Goal: Find specific page/section: Find specific page/section

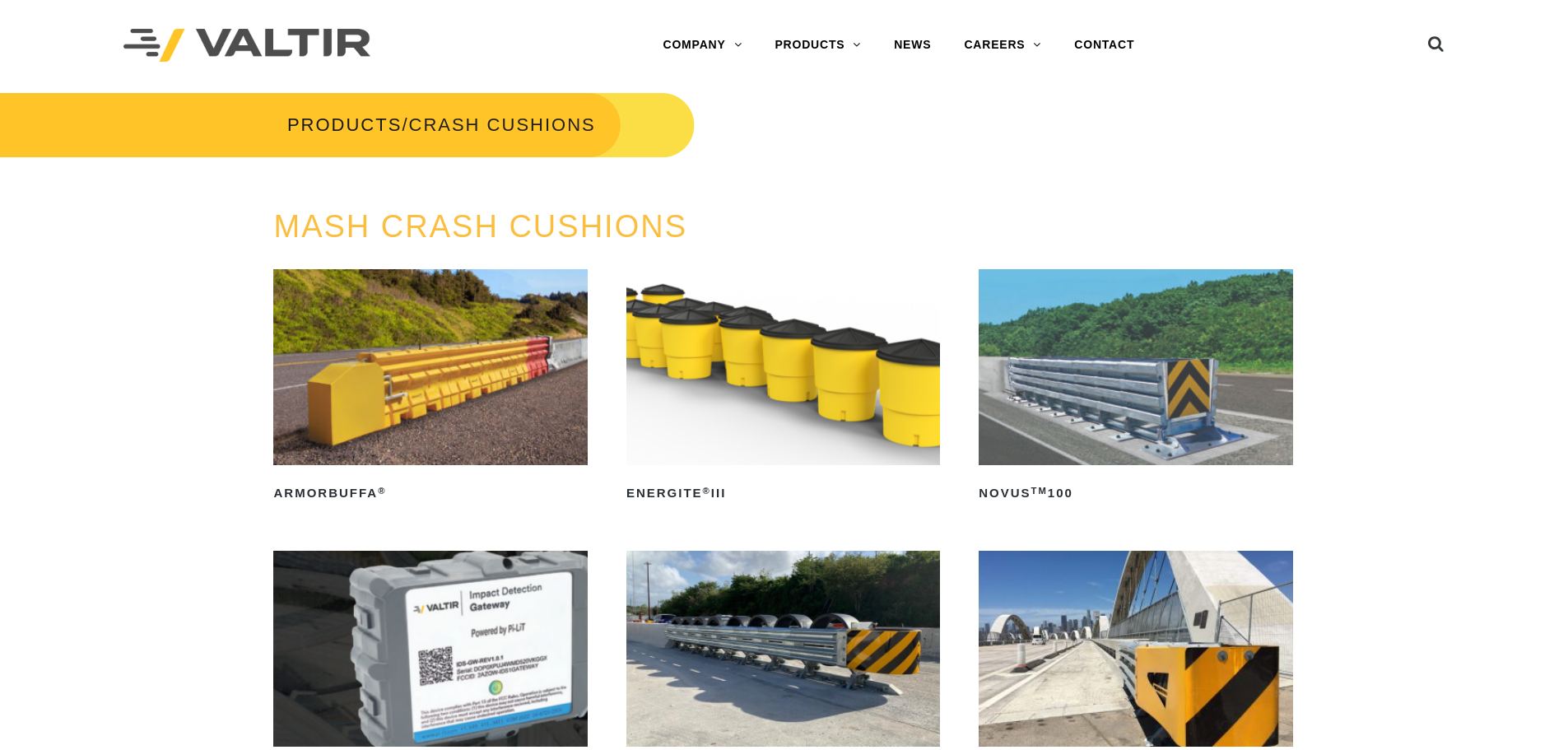
click at [1099, 44] on link "CONTACT" at bounding box center [1105, 45] width 93 height 33
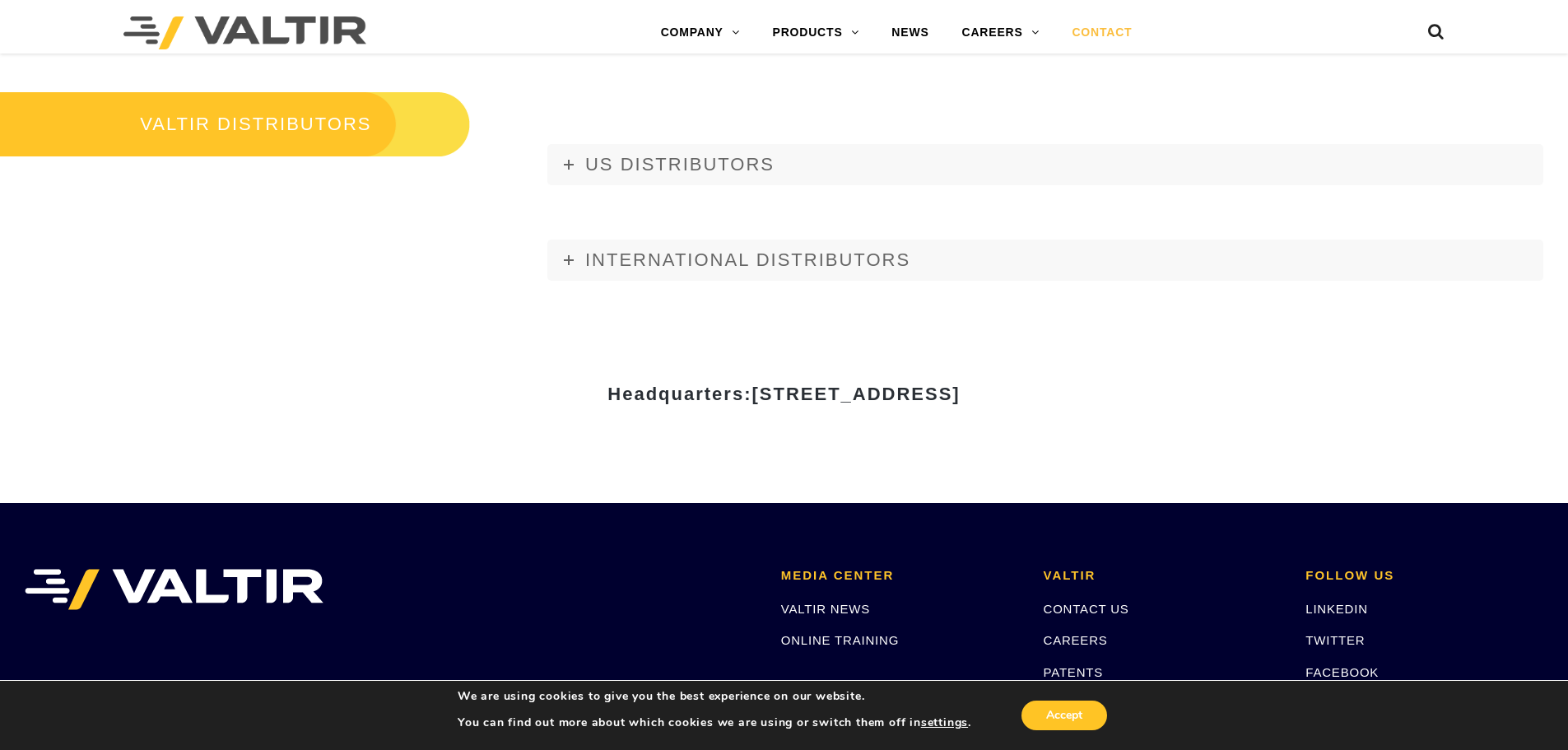
scroll to position [2211, 0]
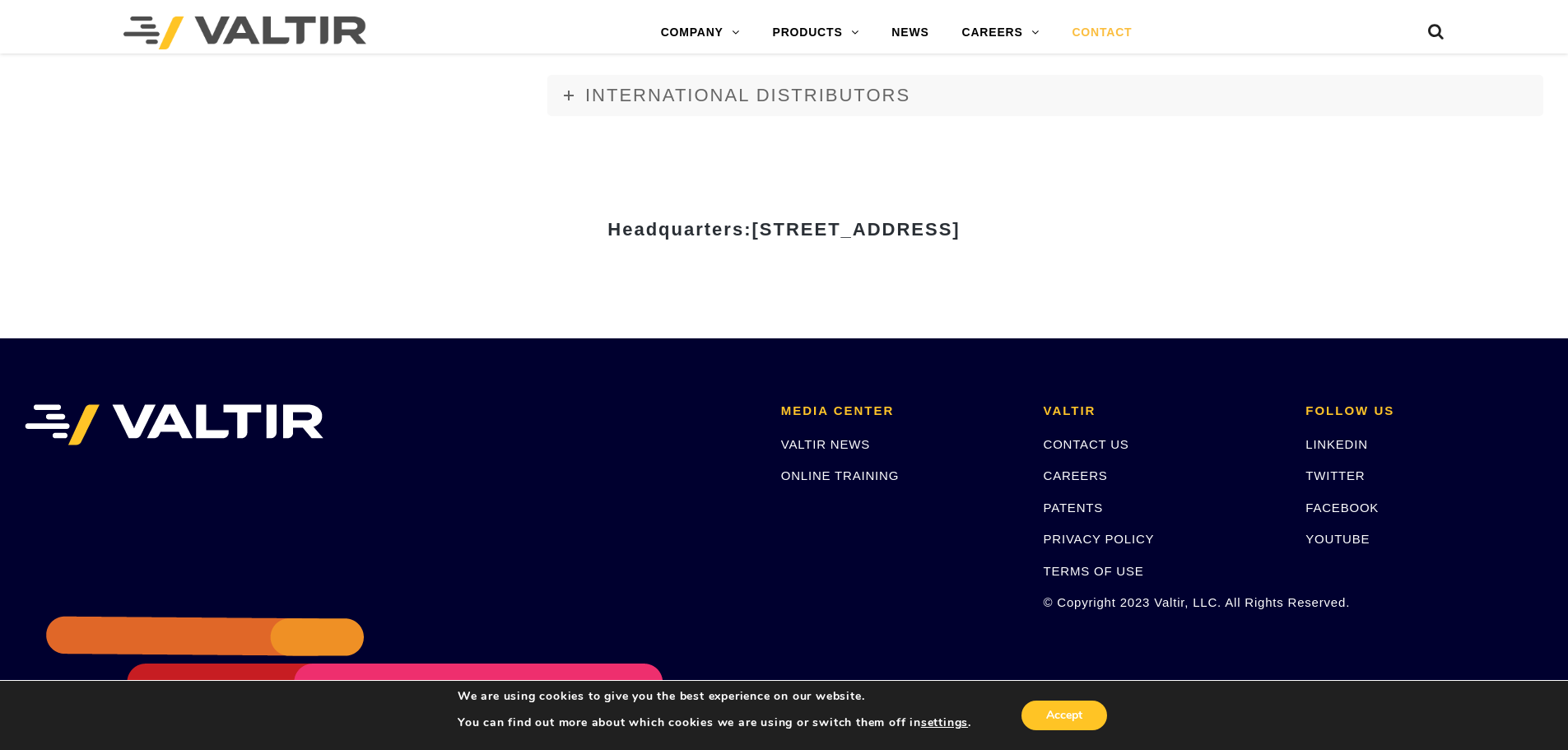
drag, startPoint x: 793, startPoint y: 475, endPoint x: 799, endPoint y: 464, distance: 12.5
click at [794, 475] on link "ONLINE TRAINING" at bounding box center [839, 475] width 117 height 14
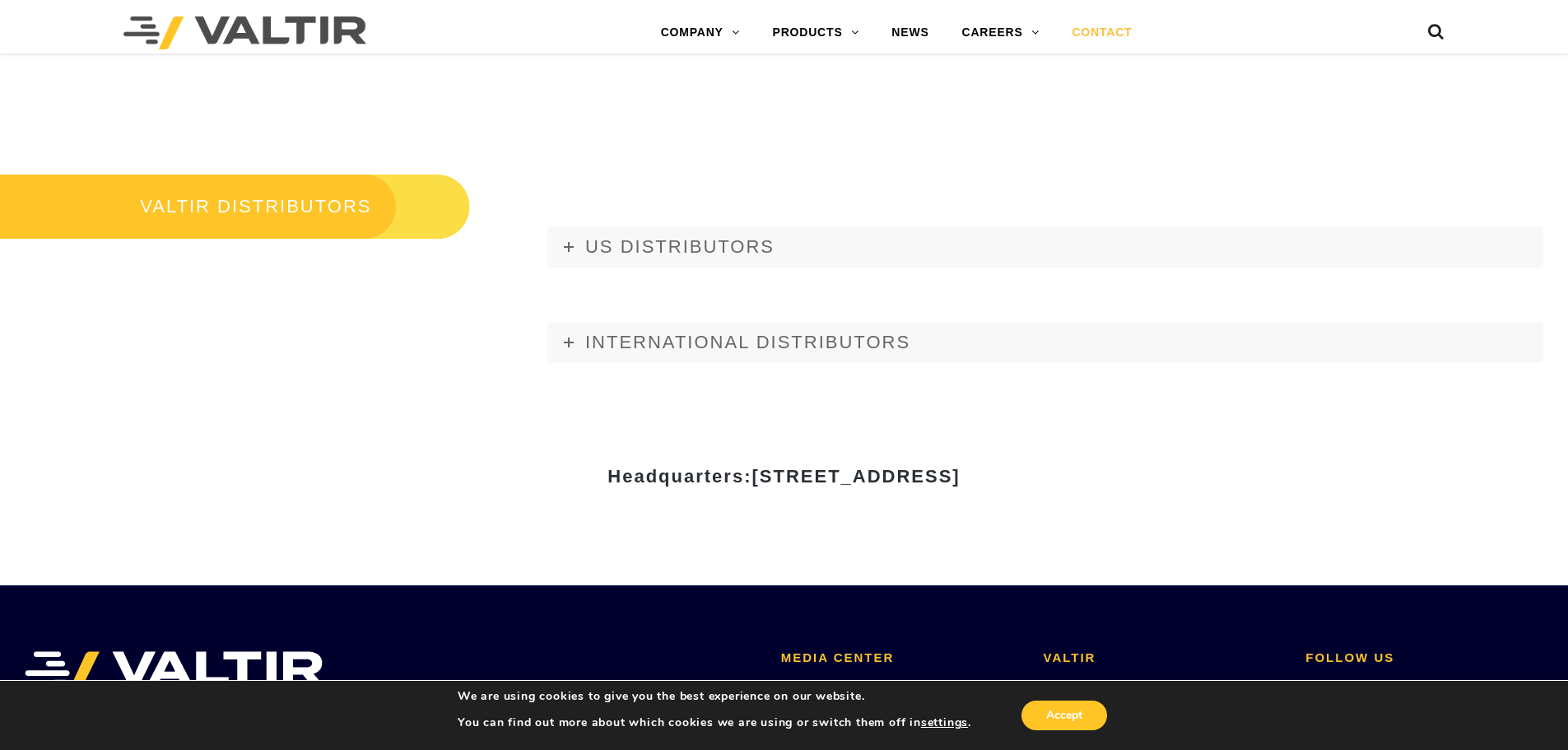
scroll to position [2294, 0]
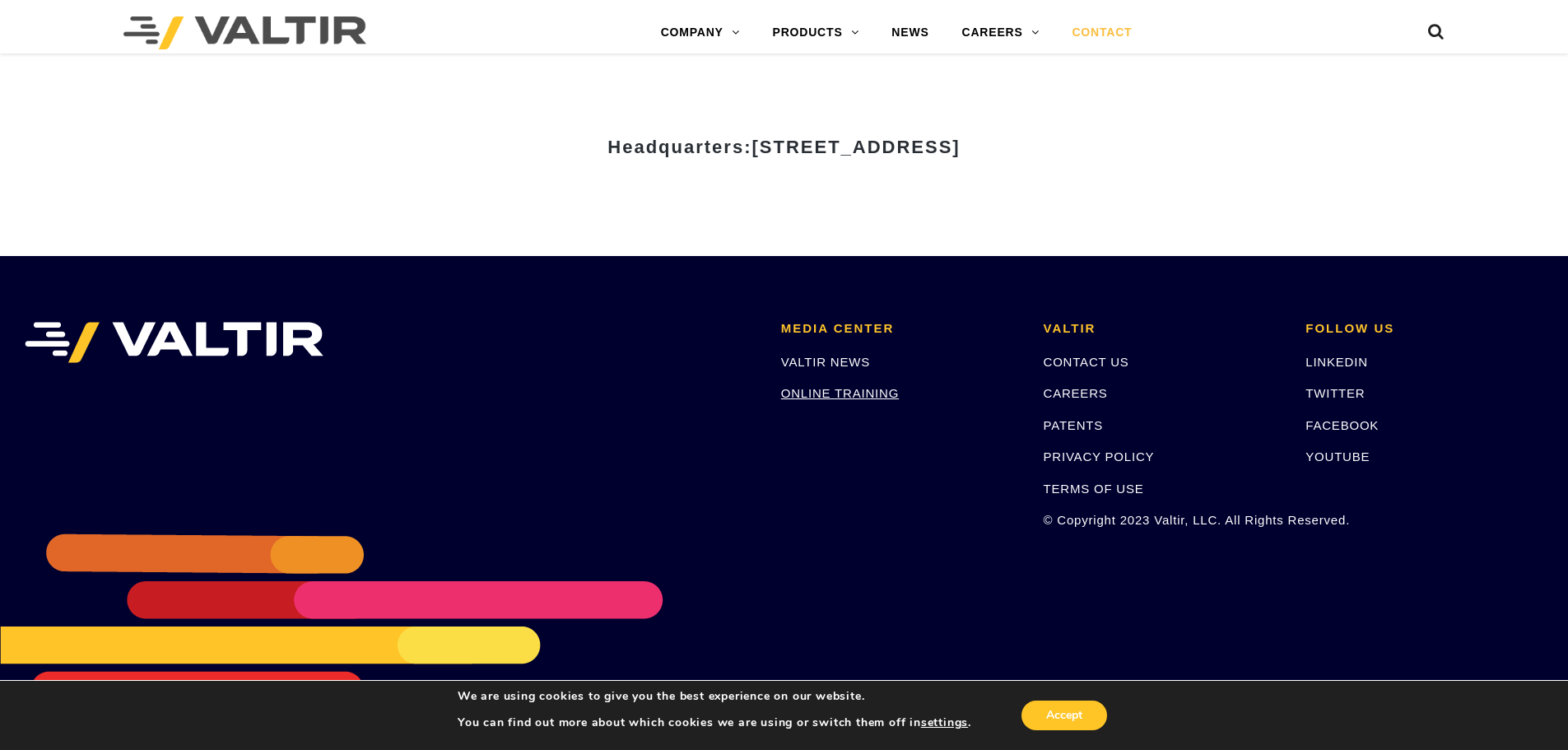
click at [821, 390] on link "ONLINE TRAINING" at bounding box center [839, 393] width 117 height 14
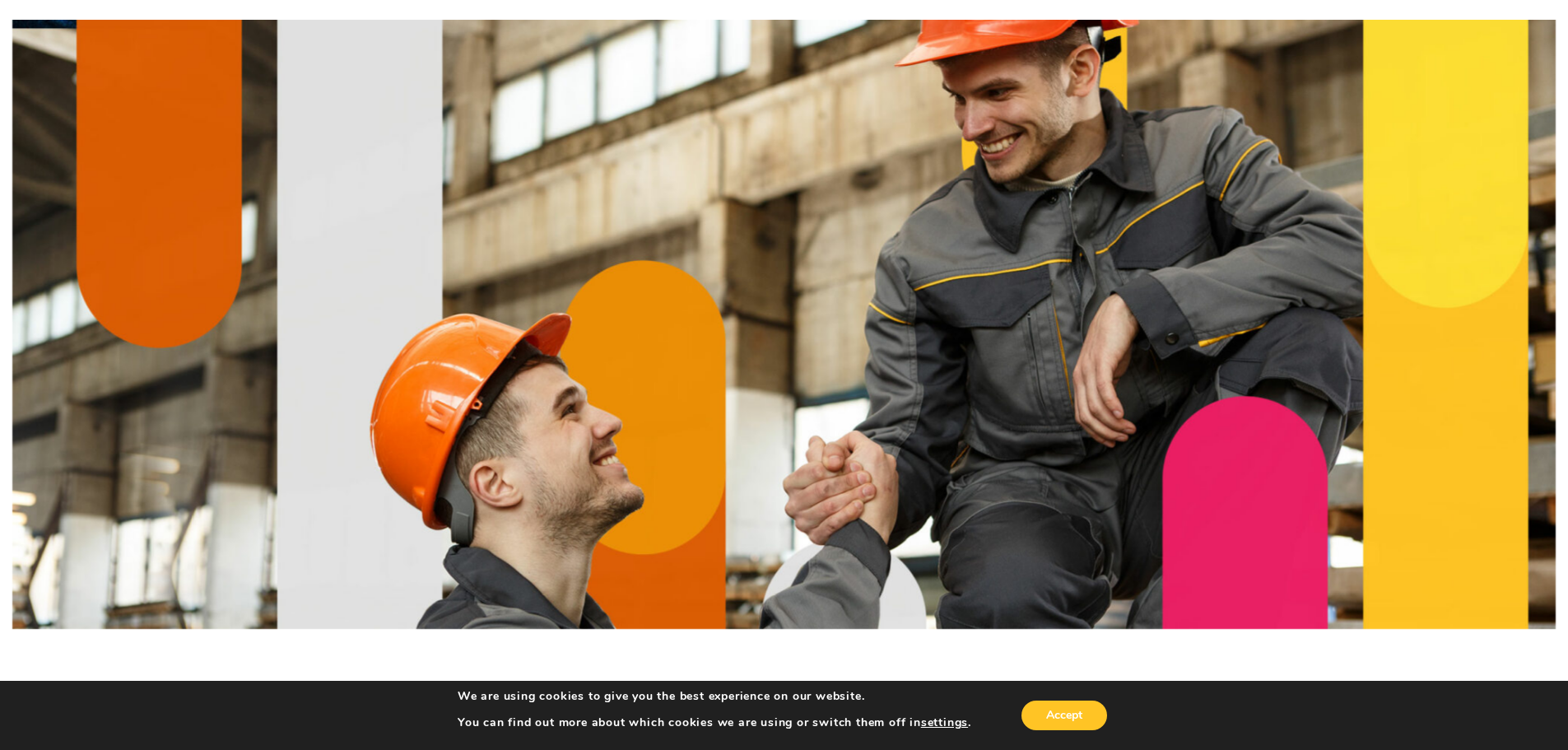
scroll to position [0, 0]
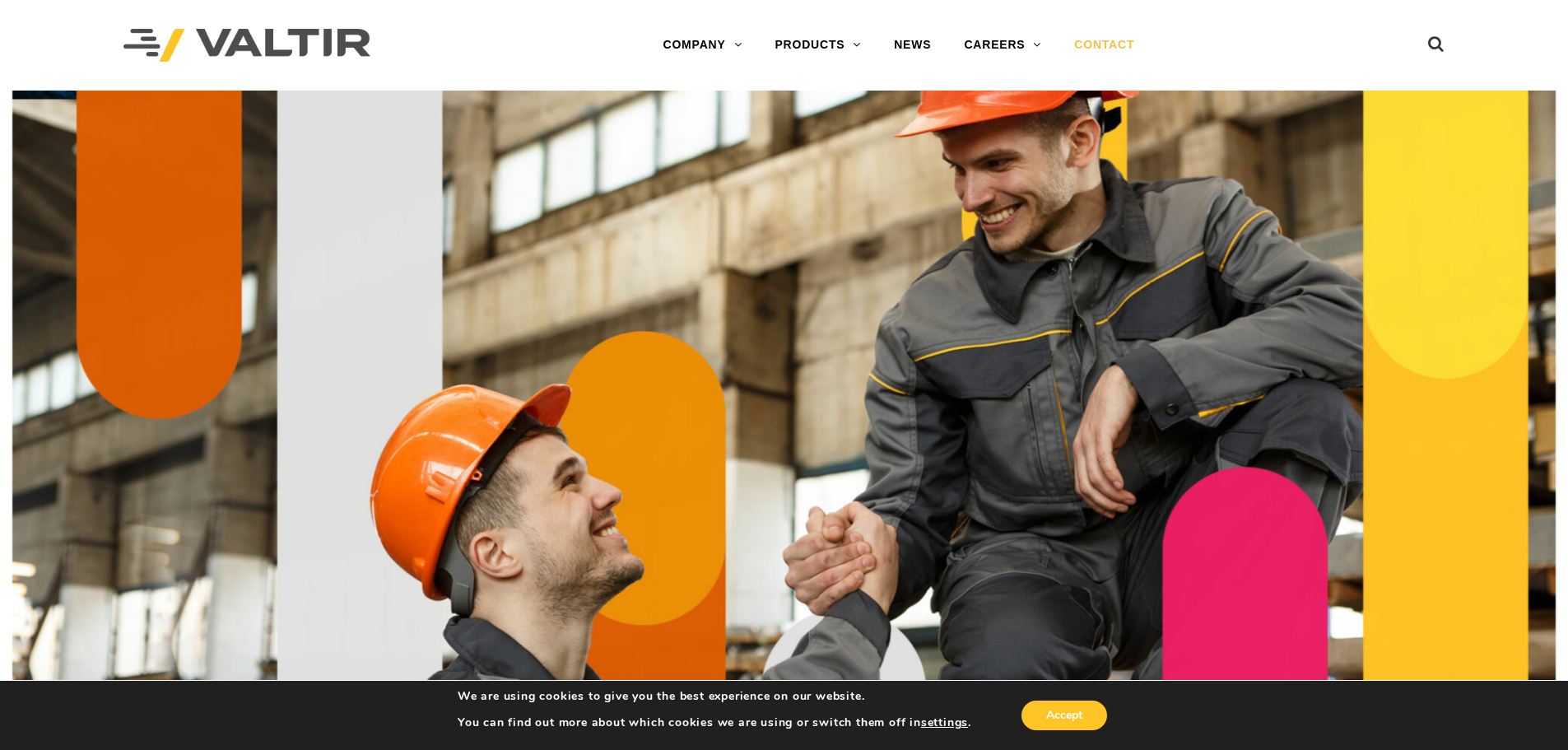
click at [320, 41] on img at bounding box center [247, 46] width 247 height 34
